Goal: Task Accomplishment & Management: Manage account settings

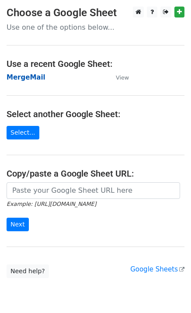
click at [34, 80] on strong "MergeMail" at bounding box center [26, 77] width 39 height 8
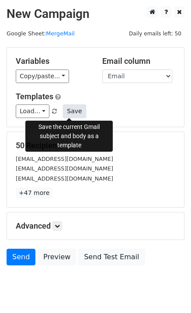
click at [74, 111] on button "Save" at bounding box center [74, 111] width 23 height 14
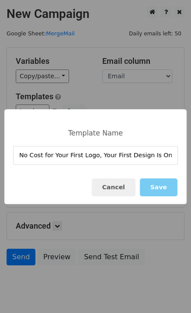
type input "No Cost for Your First Logo, Your First Design Is On Us!"
click at [160, 188] on button "Save" at bounding box center [159, 187] width 38 height 18
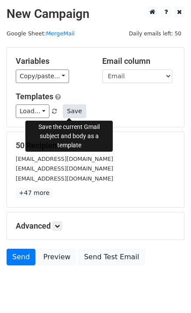
click at [76, 113] on button "Save" at bounding box center [74, 111] width 23 height 14
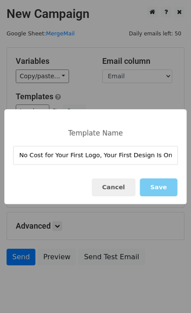
type input "No Cost for Your First Logo, Your First Design Is On Us!"
click at [164, 194] on button "Save" at bounding box center [159, 187] width 38 height 18
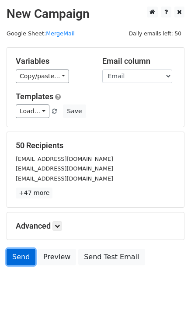
click at [14, 258] on link "Send" at bounding box center [21, 257] width 29 height 17
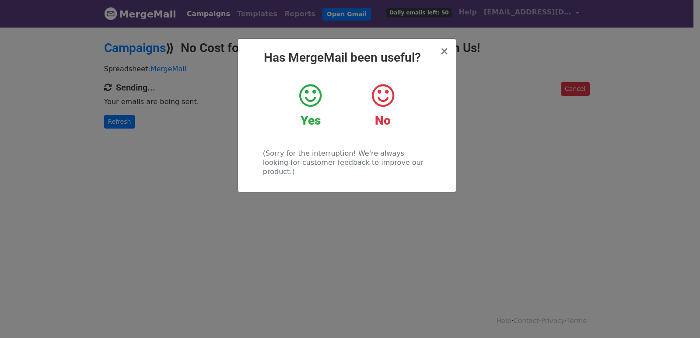
click at [221, 185] on div "× Has MergeMail been useful? Yes No (Sorry for the interruption! We're always l…" at bounding box center [350, 182] width 700 height 312
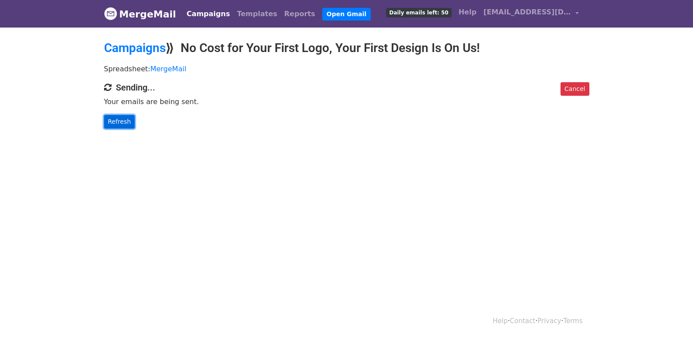
click at [121, 119] on link "Refresh" at bounding box center [119, 122] width 31 height 14
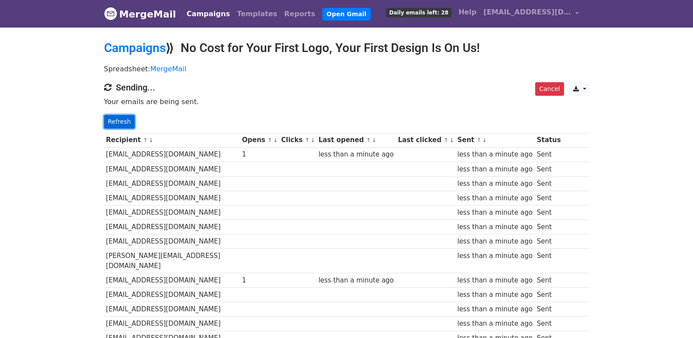
click at [129, 122] on link "Refresh" at bounding box center [119, 122] width 31 height 14
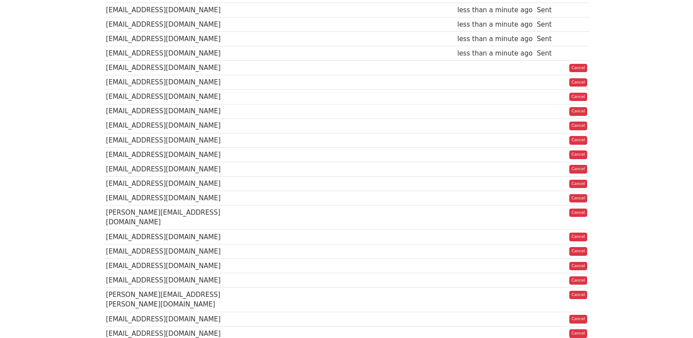
scroll to position [616, 0]
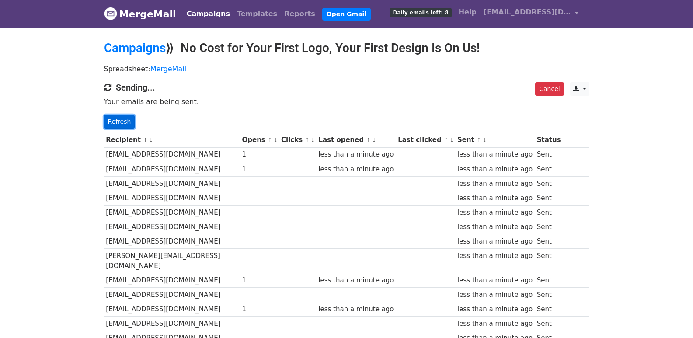
click at [118, 117] on link "Refresh" at bounding box center [119, 122] width 31 height 14
click at [240, 14] on link "Templates" at bounding box center [256, 13] width 47 height 17
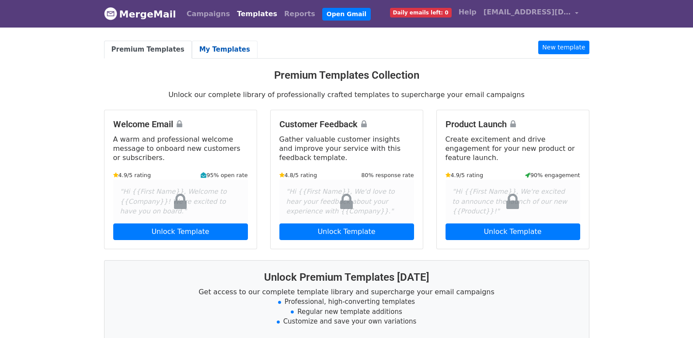
click at [193, 50] on link "My Templates" at bounding box center [225, 50] width 66 height 18
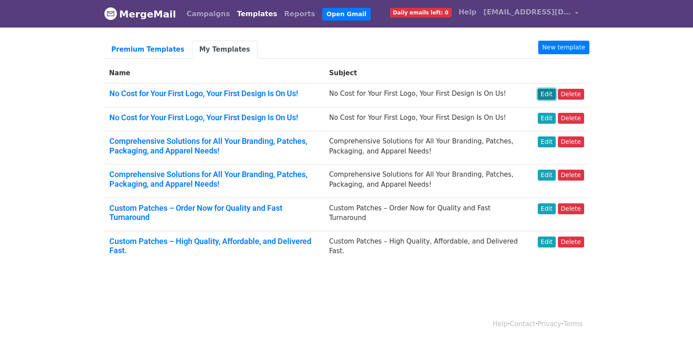
click at [554, 95] on link "Edit" at bounding box center [547, 94] width 18 height 11
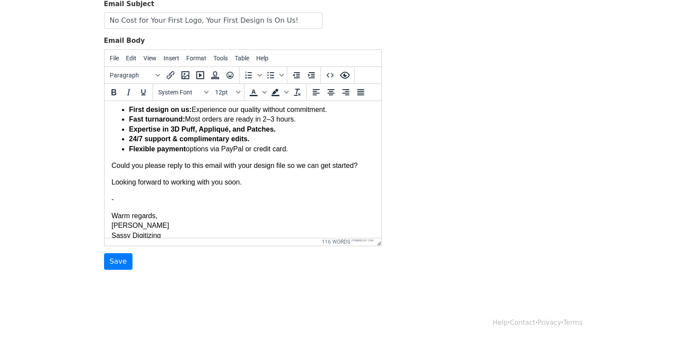
scroll to position [102, 0]
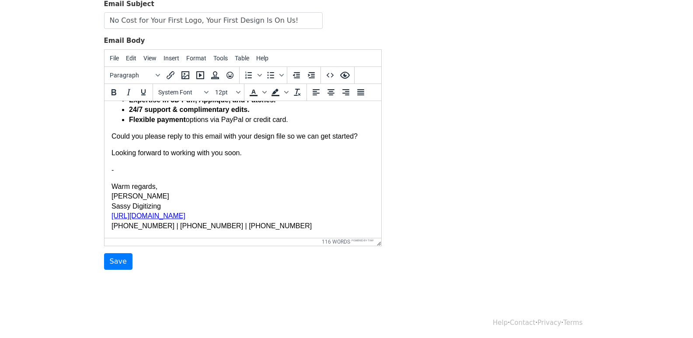
click at [271, 198] on p "Warm regards, Kimberly Paul Sassy Digitizing https://sassydigitizing.com/ (307)…" at bounding box center [242, 205] width 263 height 49
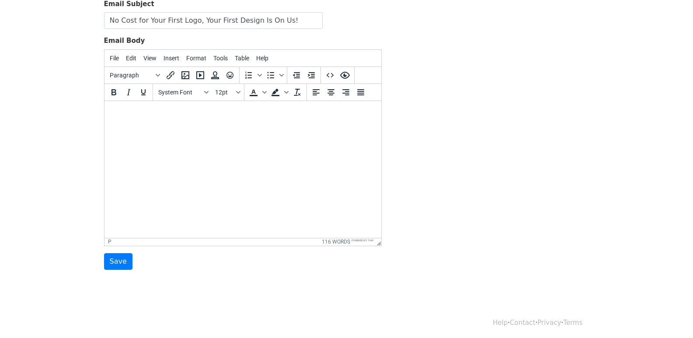
scroll to position [0, 0]
paste body
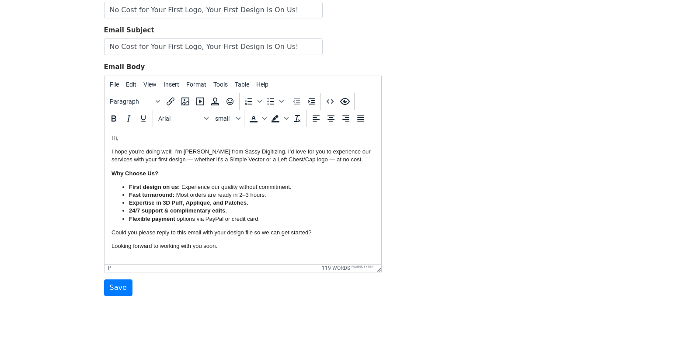
scroll to position [119, 0]
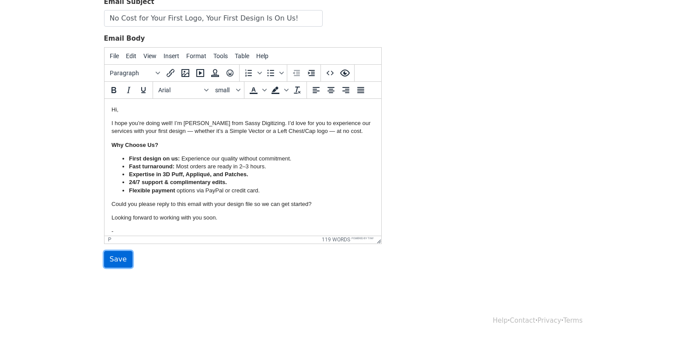
click at [113, 259] on input "Save" at bounding box center [118, 259] width 28 height 17
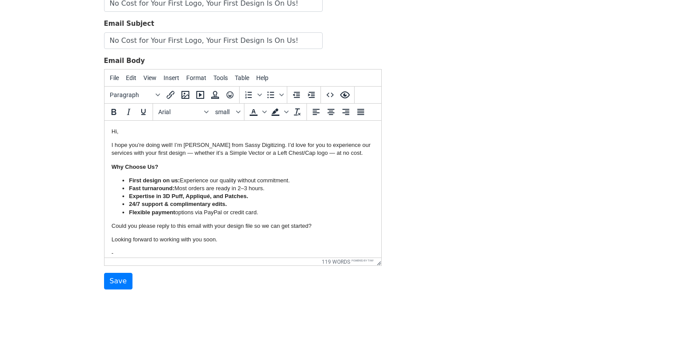
scroll to position [147, 0]
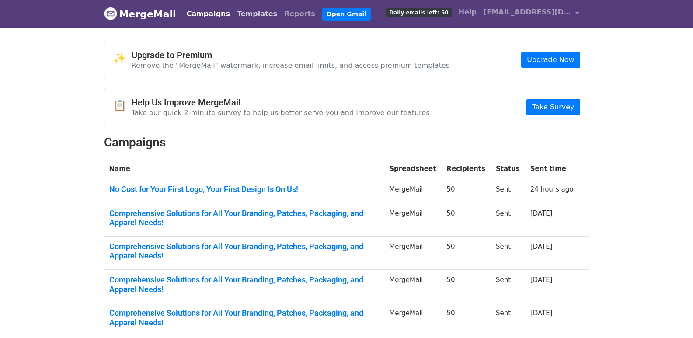
click at [233, 12] on link "Templates" at bounding box center [256, 13] width 47 height 17
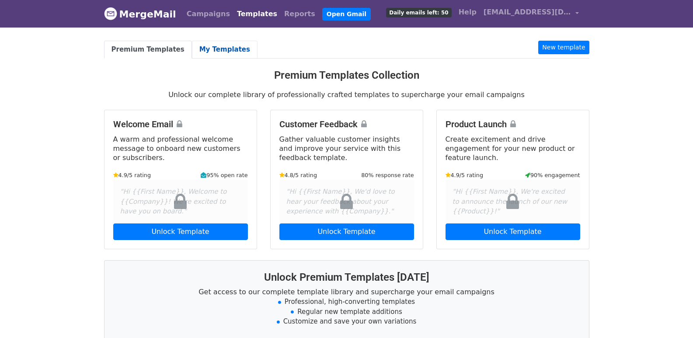
click at [200, 49] on link "My Templates" at bounding box center [225, 50] width 66 height 18
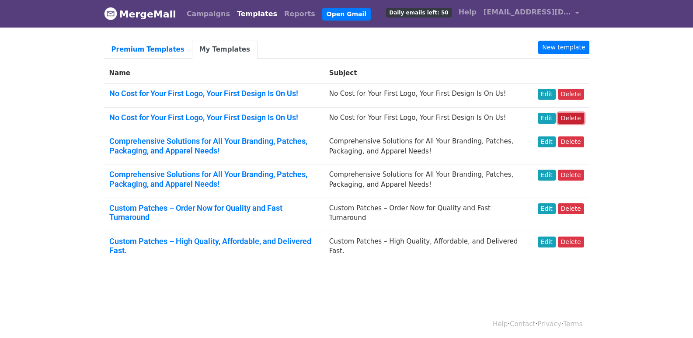
click at [571, 119] on link "Delete" at bounding box center [571, 118] width 26 height 11
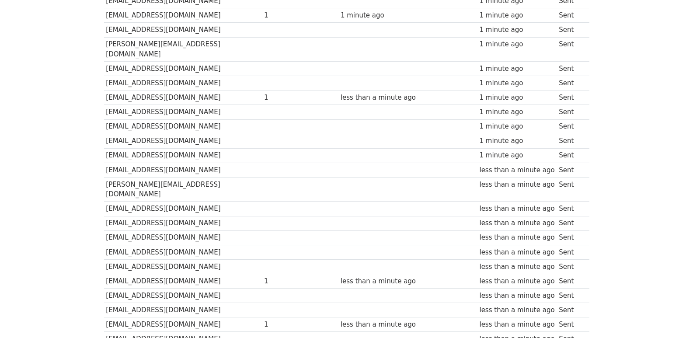
scroll to position [580, 0]
